Goal: Task Accomplishment & Management: Manage account settings

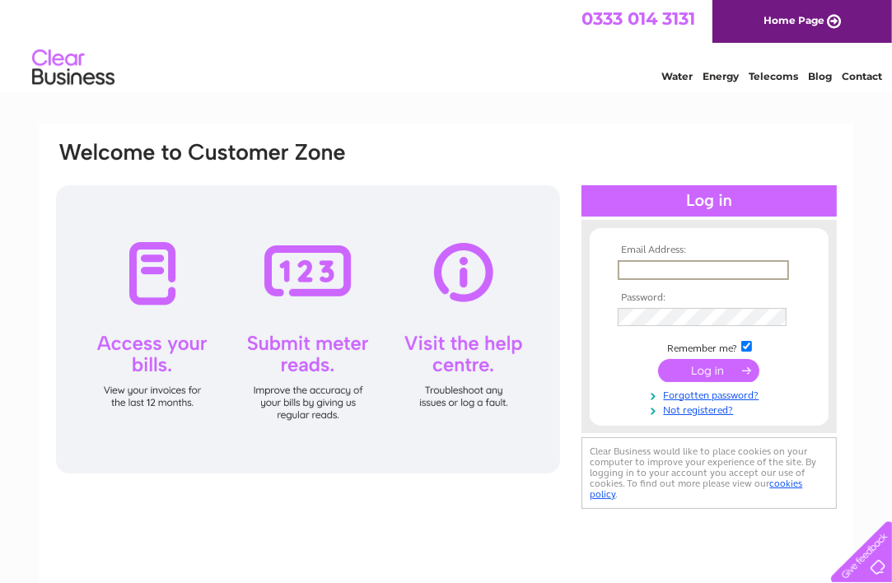
click at [668, 270] on input "text" at bounding box center [703, 270] width 171 height 20
type input "[PERSON_NAME][EMAIL_ADDRESS][DOMAIN_NAME]"
click at [695, 399] on link "Forgotten password?" at bounding box center [711, 393] width 187 height 16
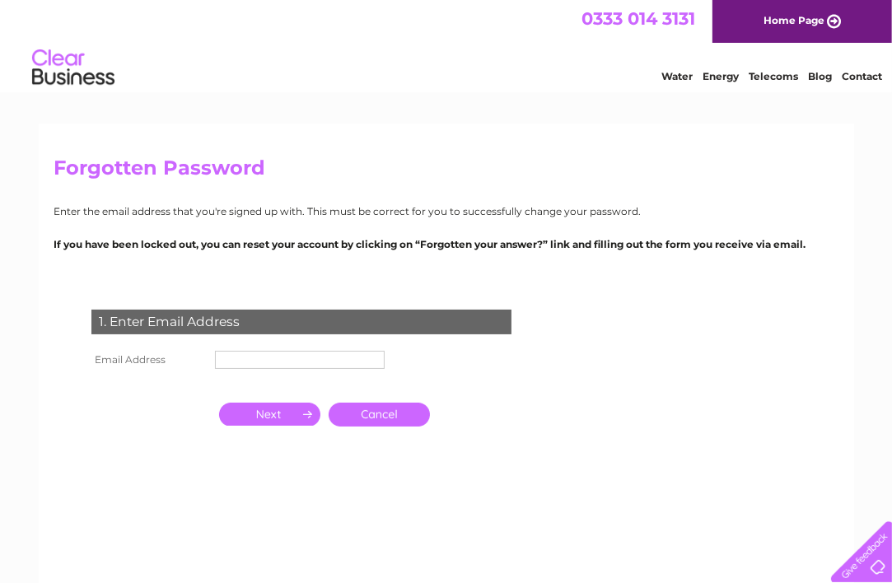
click at [259, 355] on input "text" at bounding box center [300, 360] width 170 height 18
type input "[PERSON_NAME][EMAIL_ADDRESS][DOMAIN_NAME]"
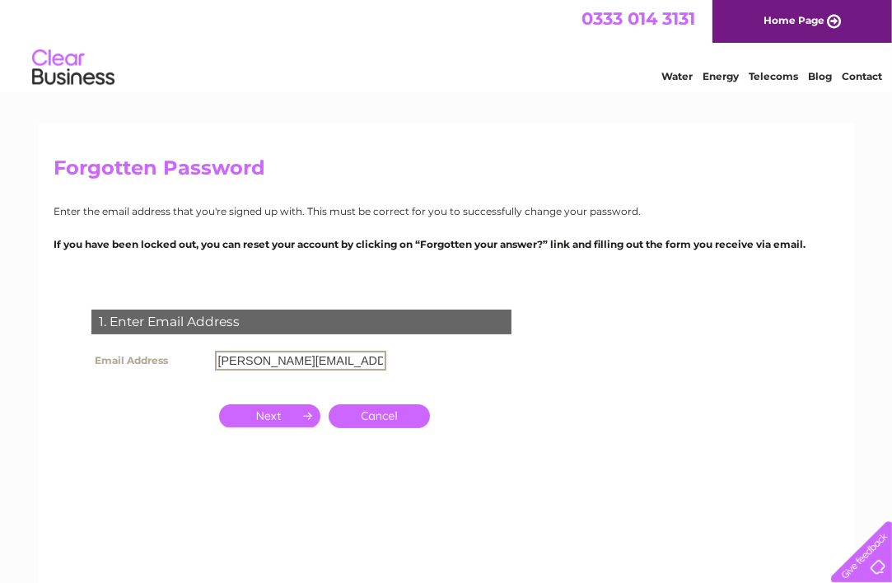
click at [284, 414] on input "button" at bounding box center [269, 415] width 101 height 23
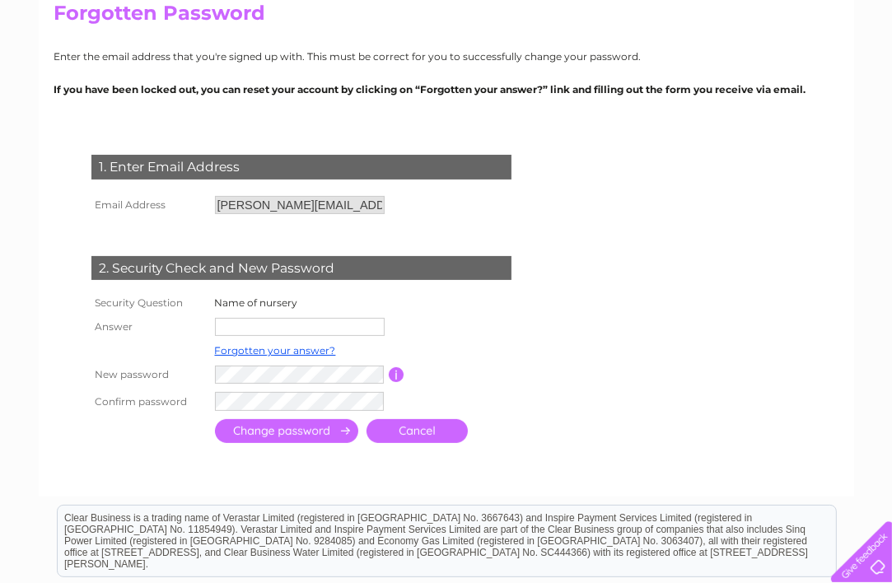
scroll to position [165, 0]
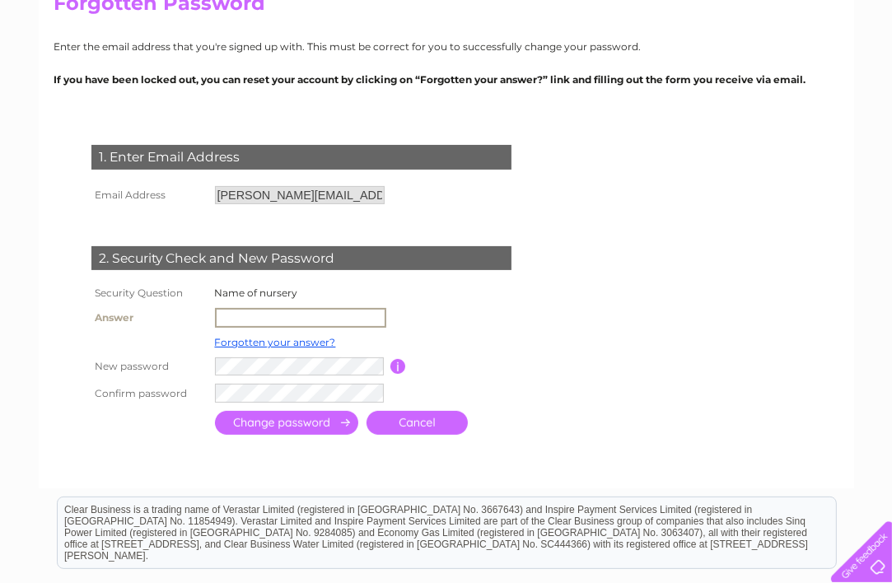
click at [250, 320] on input "text" at bounding box center [300, 318] width 171 height 20
type input "The [PERSON_NAME] Day Nursery"
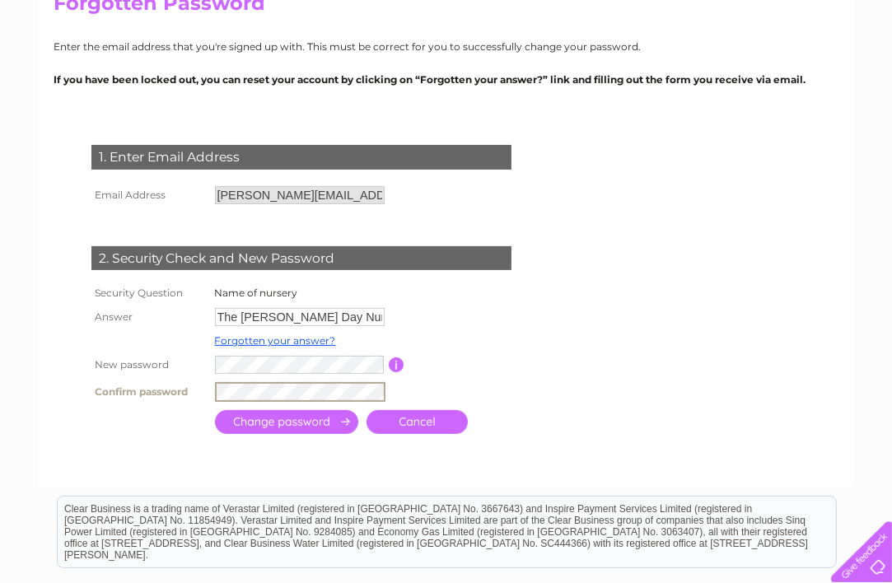
click at [313, 426] on input "submit" at bounding box center [286, 422] width 143 height 24
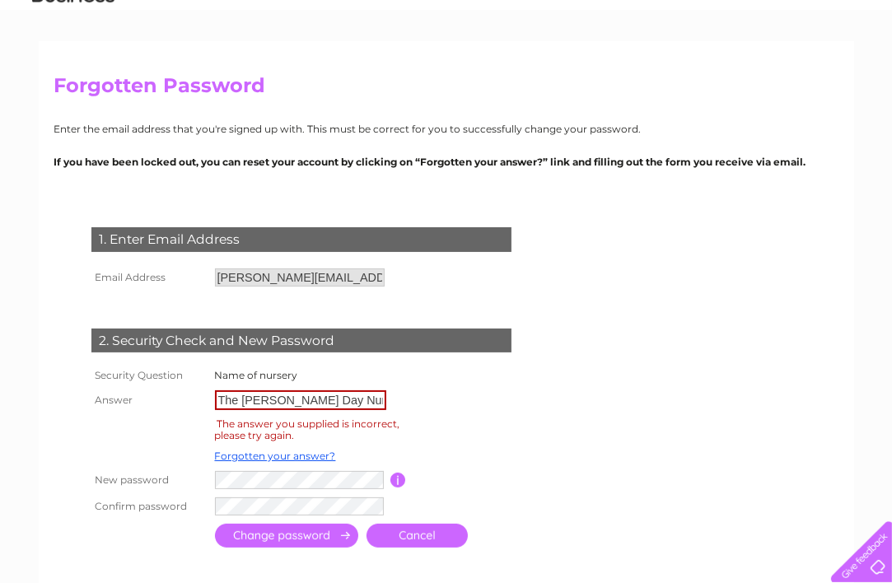
scroll to position [165, 0]
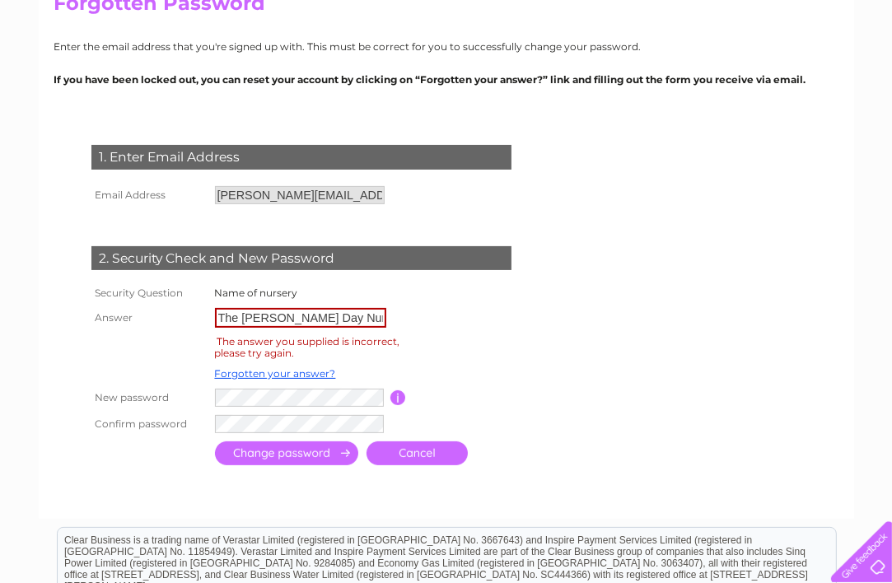
click at [241, 312] on input "The Haig Day Nursery" at bounding box center [300, 318] width 171 height 20
type input "[PERSON_NAME] Day Nursery"
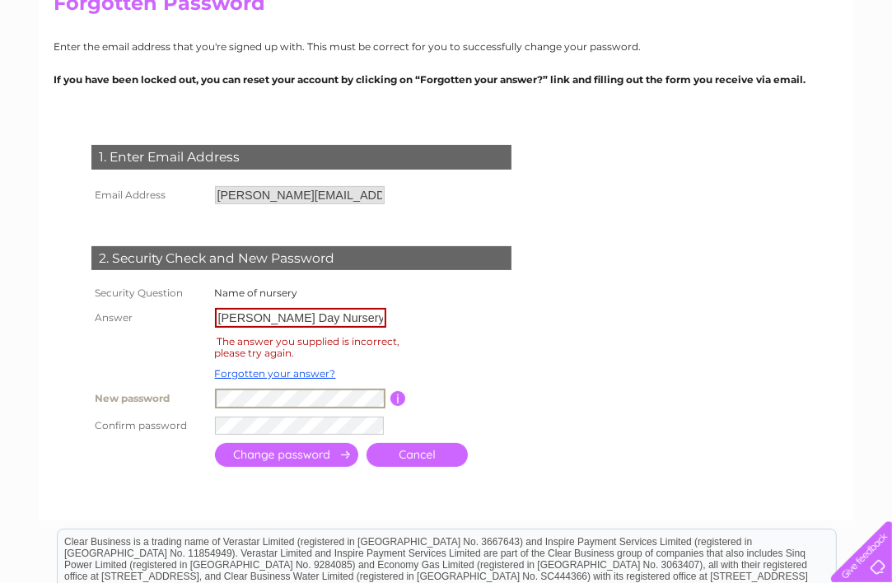
click at [294, 435] on td at bounding box center [374, 426] width 327 height 26
click at [303, 453] on input "submit" at bounding box center [286, 453] width 143 height 24
